Goal: Information Seeking & Learning: Find specific fact

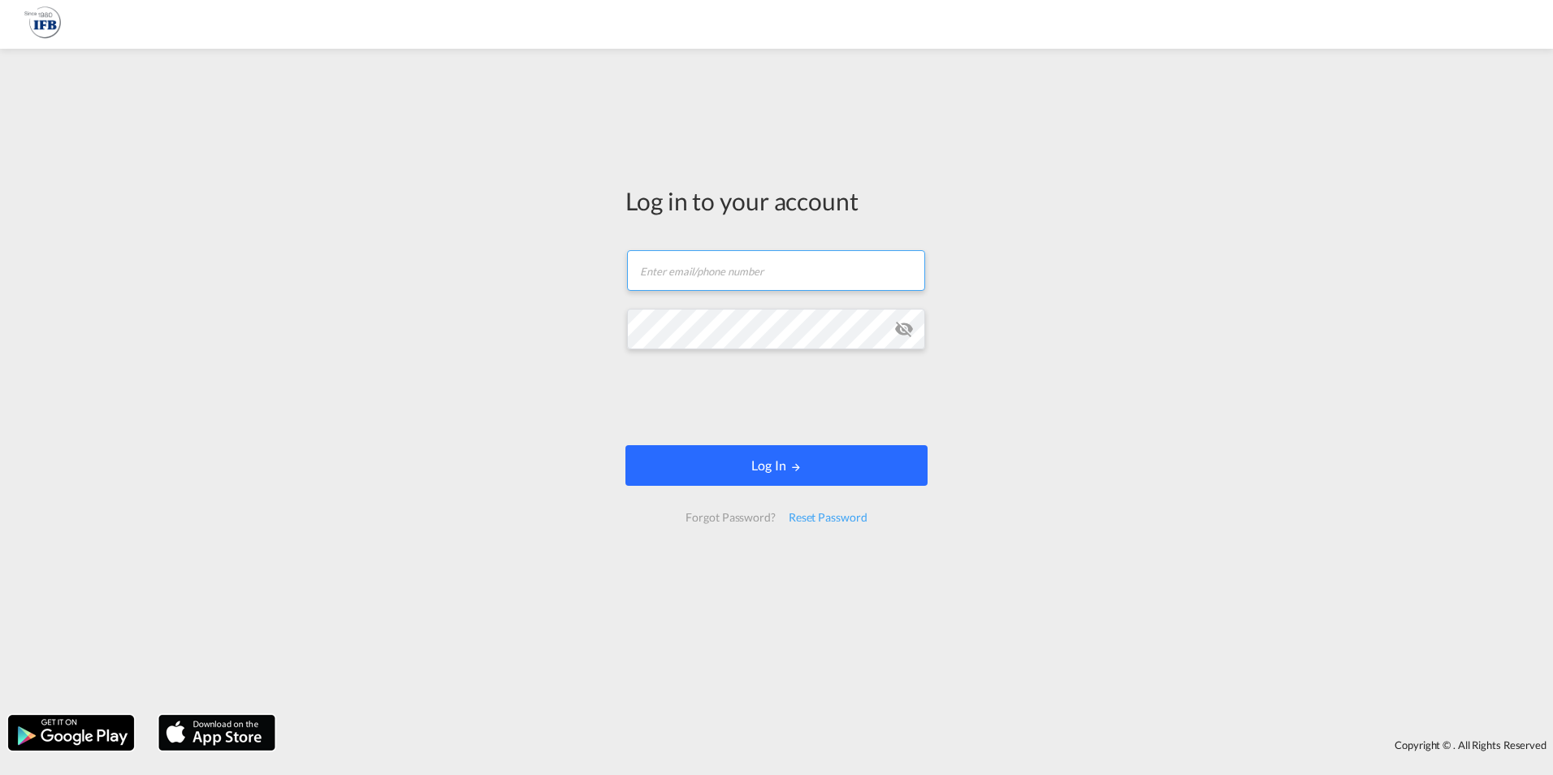
type input "[PERSON_NAME][EMAIL_ADDRESS][DOMAIN_NAME]"
click at [796, 459] on button "Log In" at bounding box center [777, 465] width 302 height 41
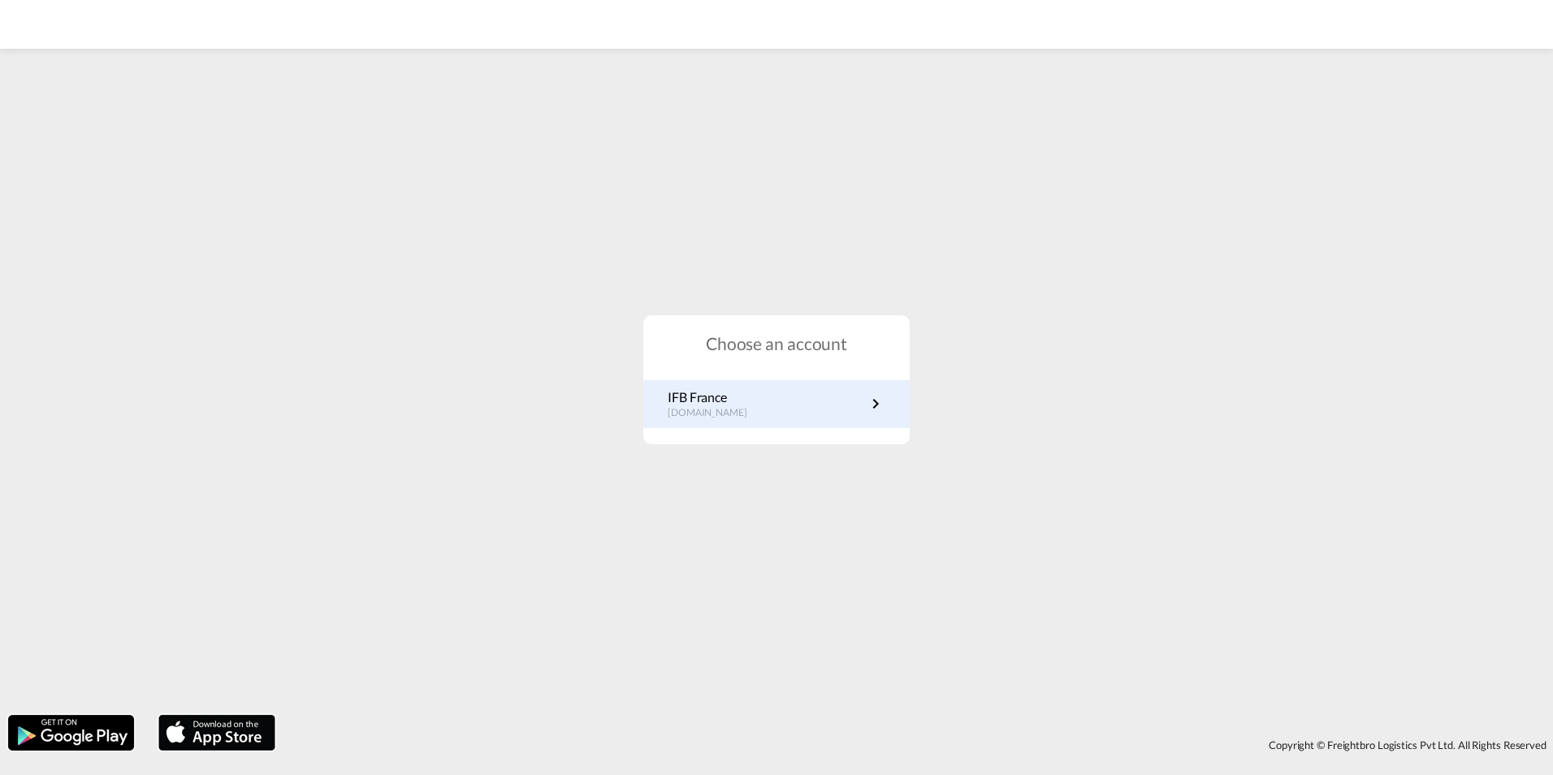
click at [734, 402] on p "IFB France" at bounding box center [716, 397] width 96 height 18
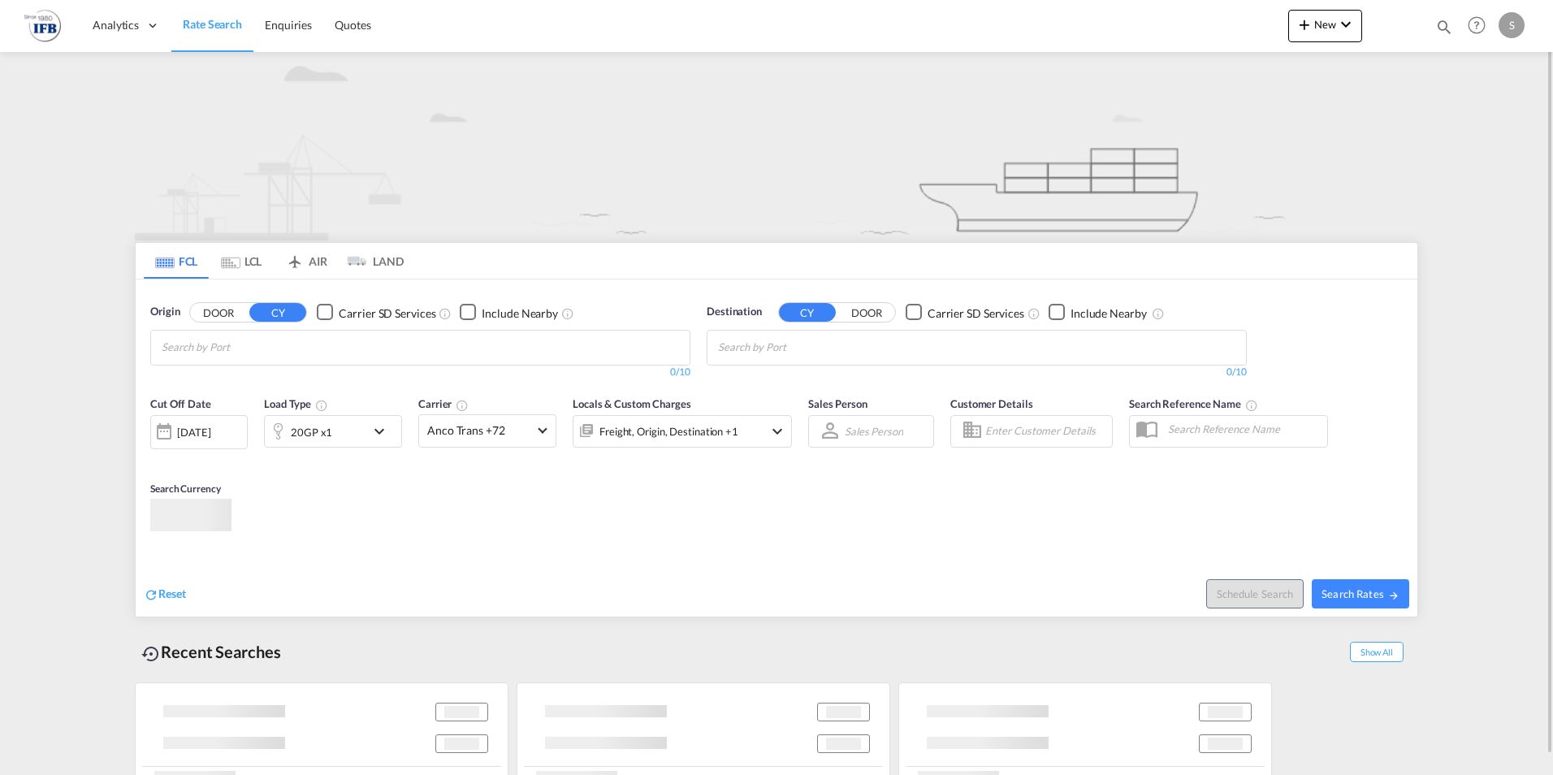
click at [449, 344] on md-chips at bounding box center [420, 348] width 539 height 34
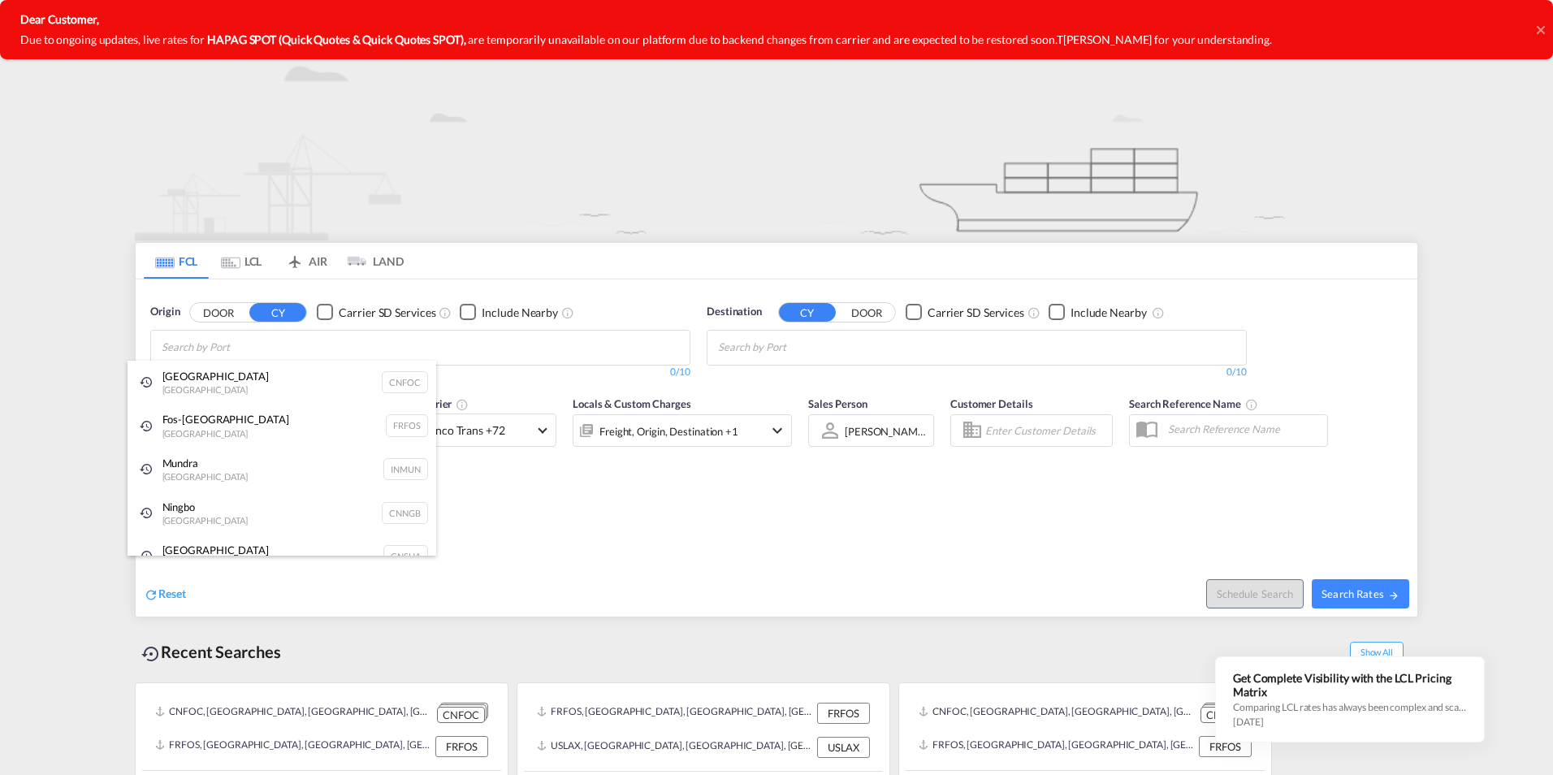
click at [1540, 28] on icon at bounding box center [1541, 30] width 8 height 13
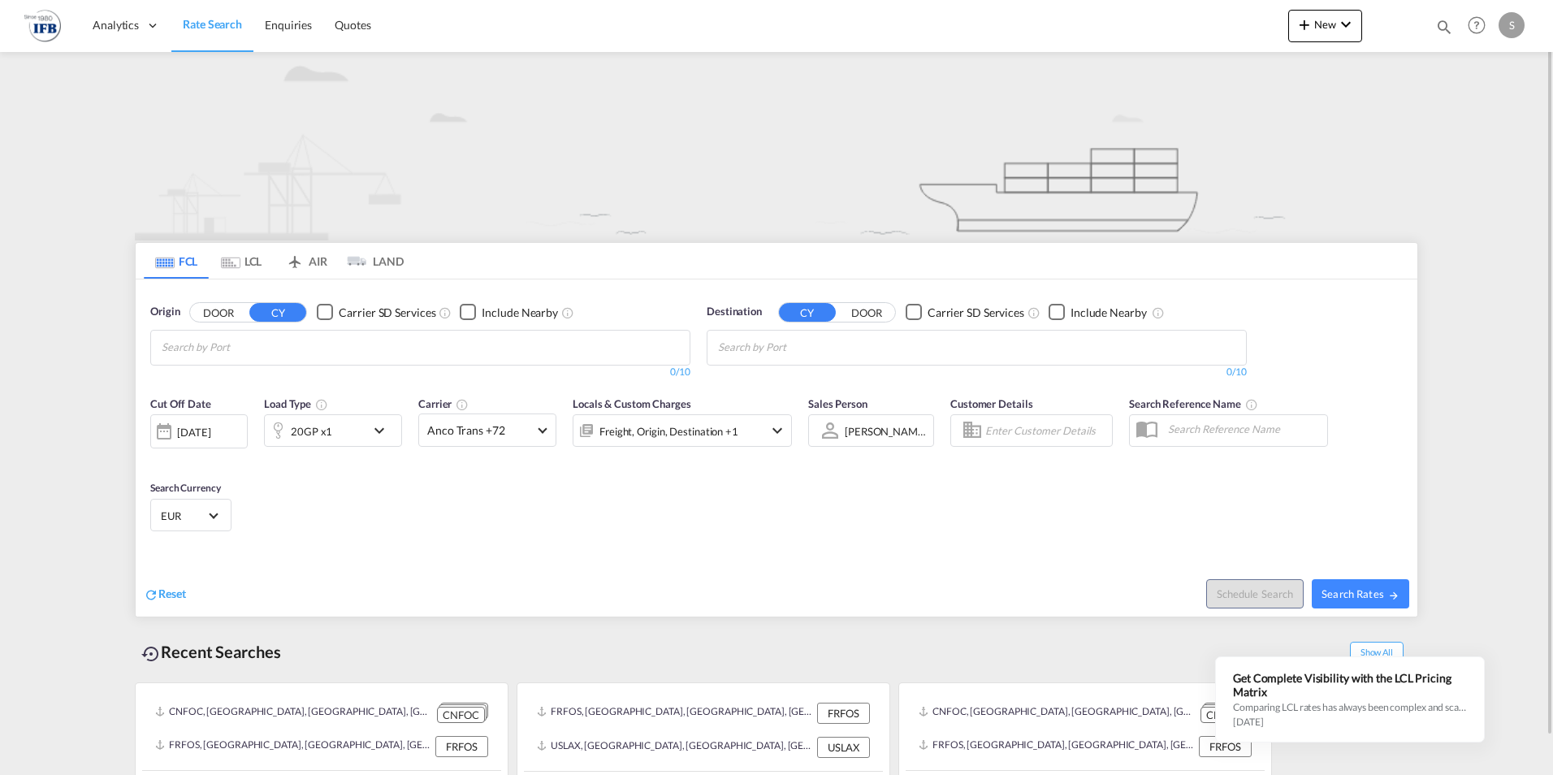
click at [388, 349] on body "Analytics Reports Rate Search Enquiries Quotes Analytics Reports" at bounding box center [776, 387] width 1553 height 775
type input "ningbo"
click at [214, 379] on div "Ningbo China CNNGB" at bounding box center [287, 385] width 309 height 49
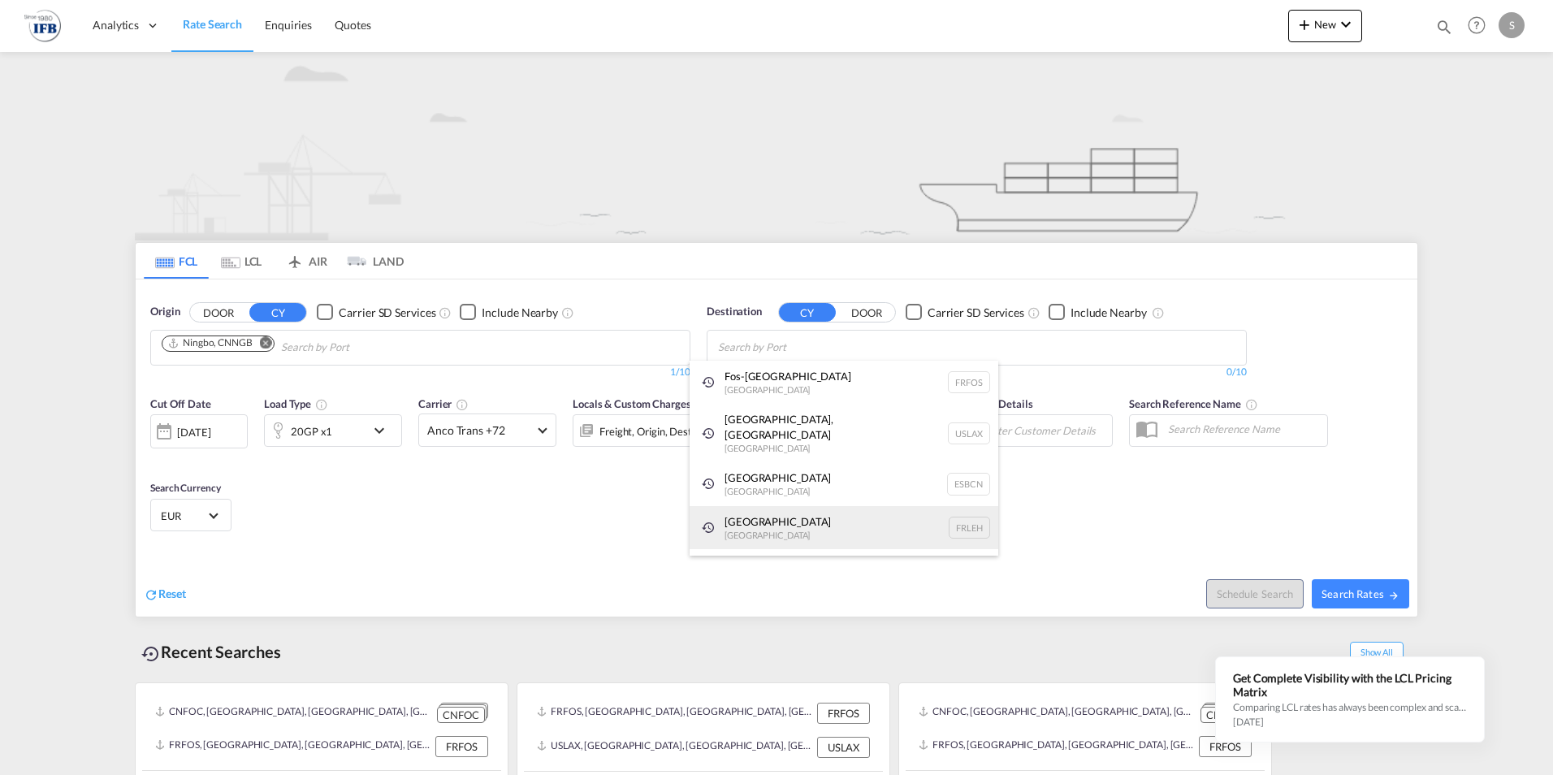
click at [764, 506] on div "[GEOGRAPHIC_DATA] FRLEH" at bounding box center [844, 528] width 309 height 44
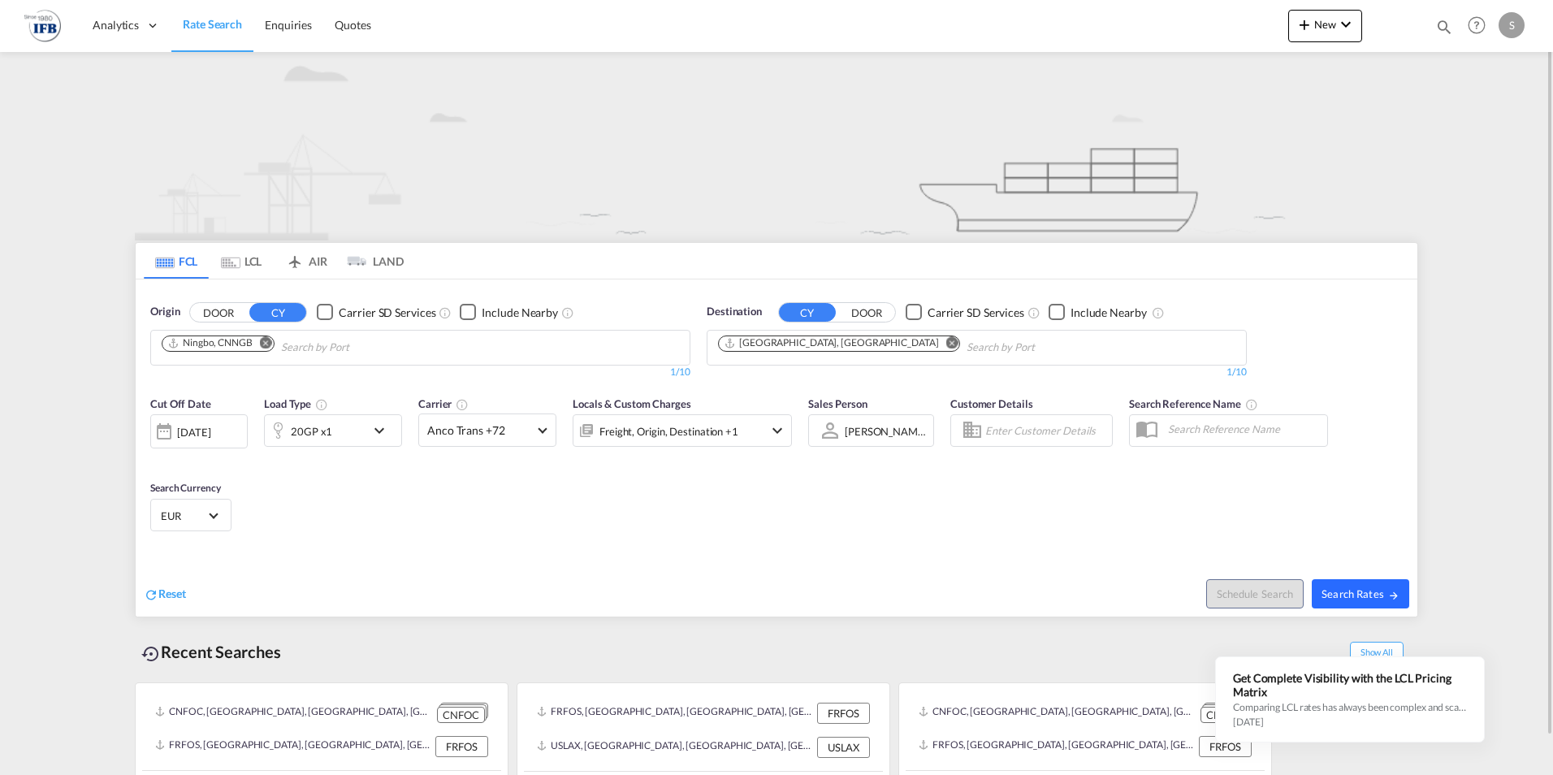
click at [1330, 590] on span "Search Rates" at bounding box center [1361, 593] width 78 height 13
type input "CNNGB to FRLEH / [DATE]"
